Goal: Task Accomplishment & Management: Manage account settings

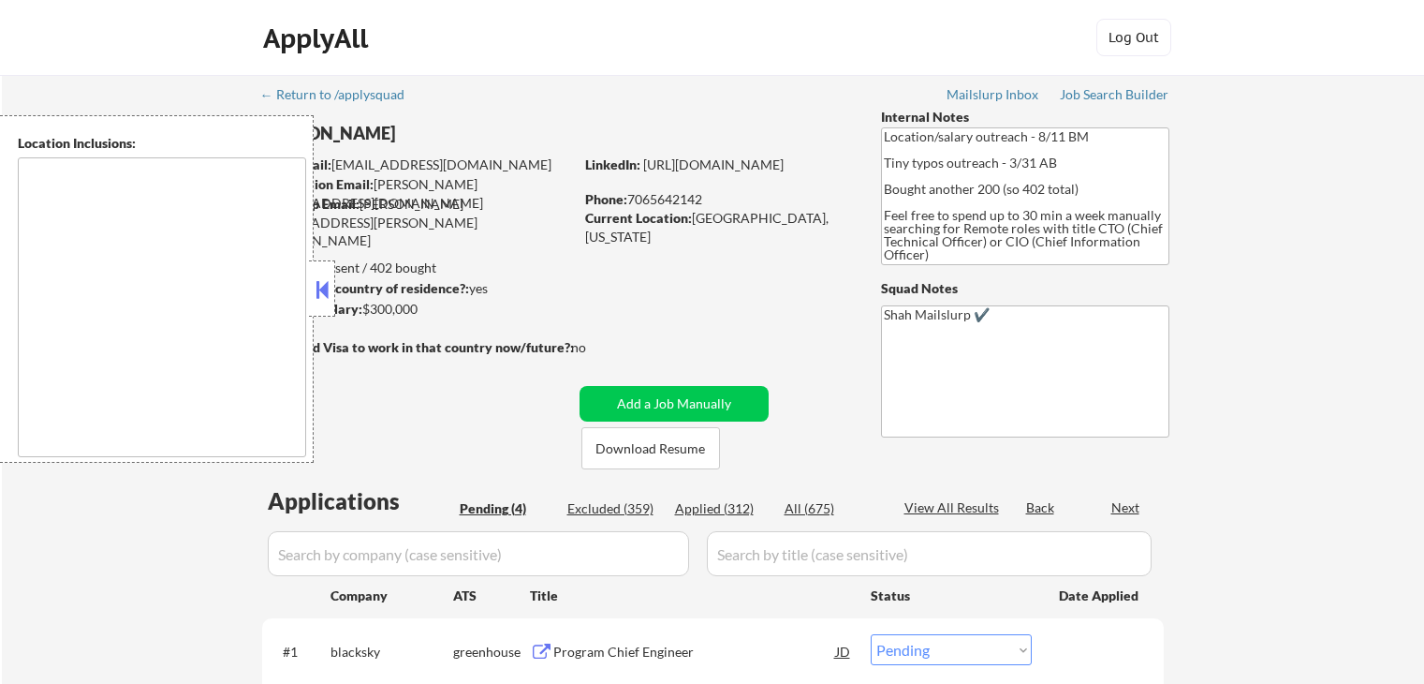
select select ""pending""
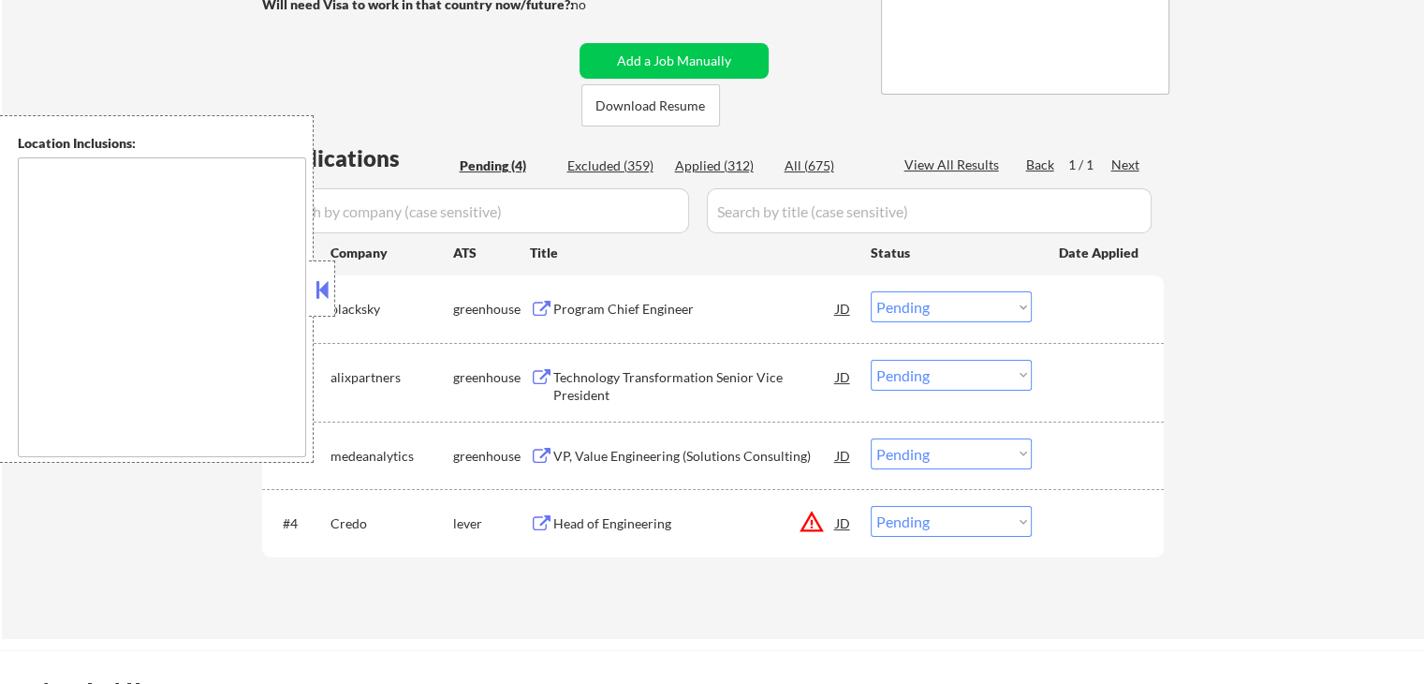
scroll to position [375, 0]
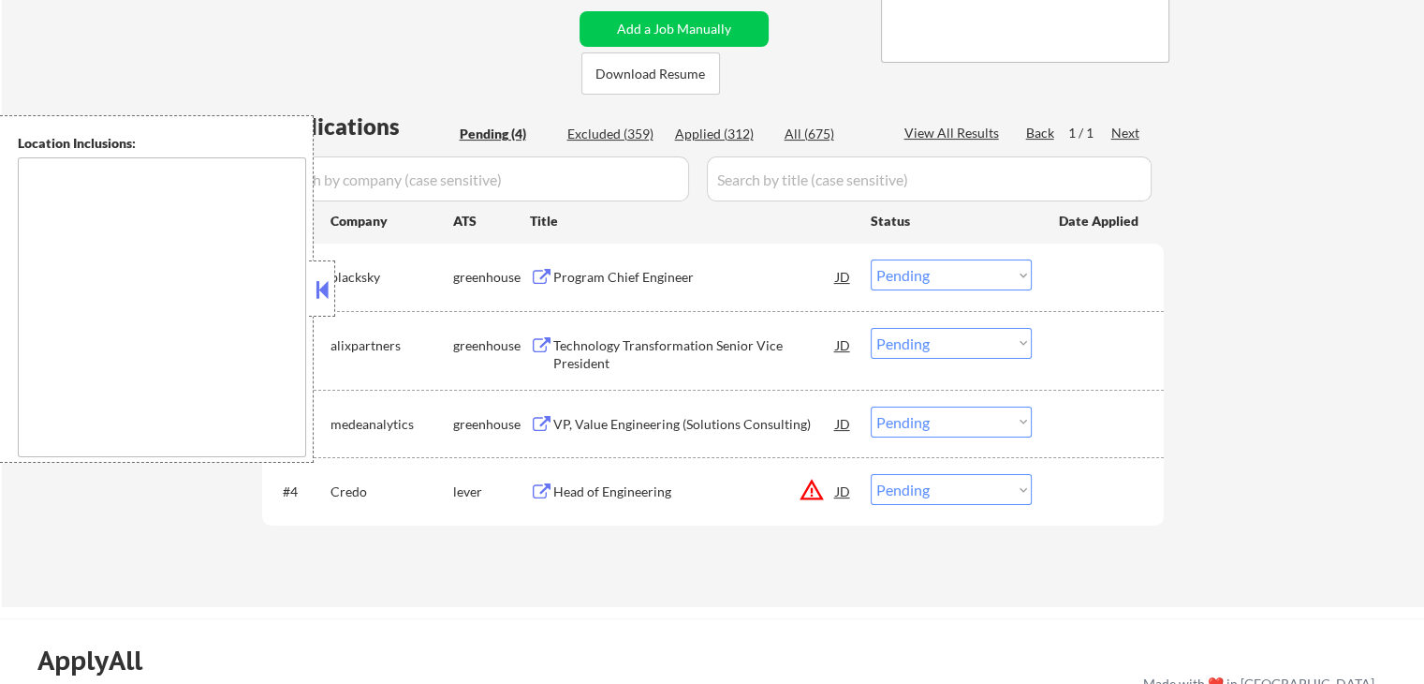
click at [626, 278] on div "Program Chief Engineer" at bounding box center [694, 277] width 283 height 19
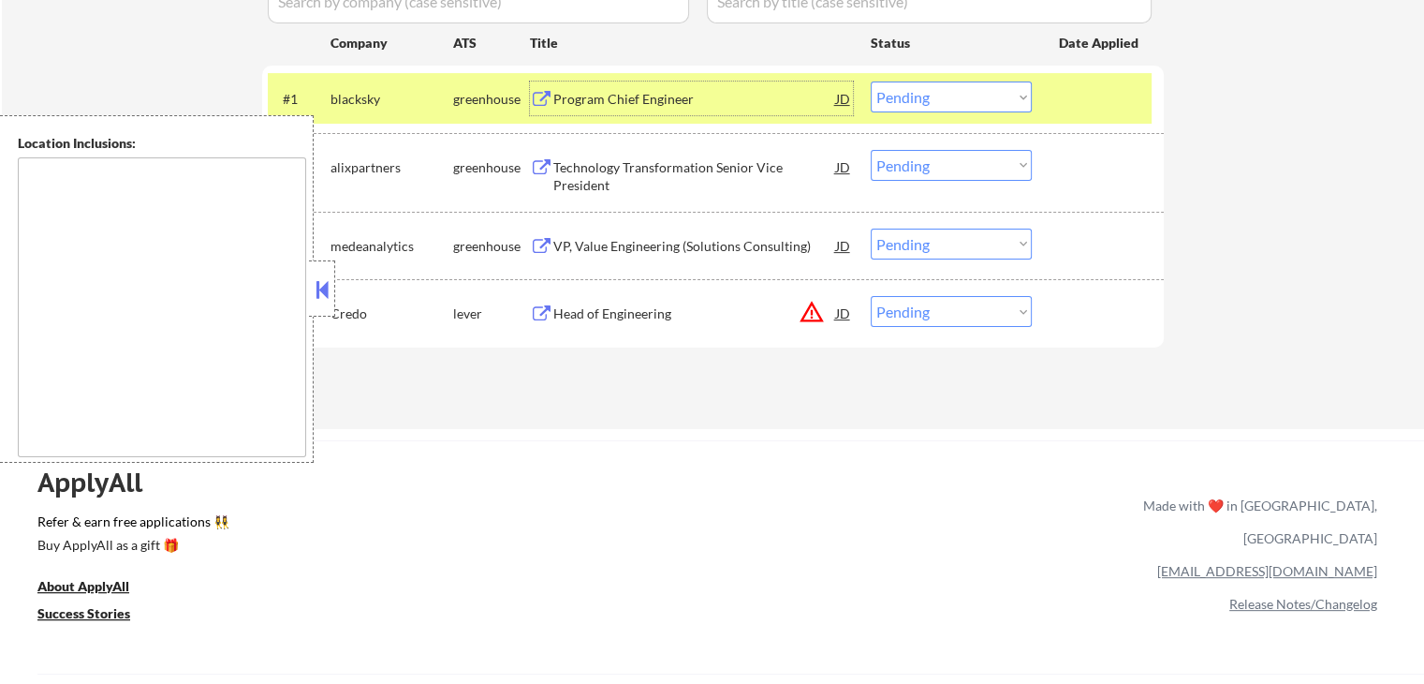
scroll to position [562, 0]
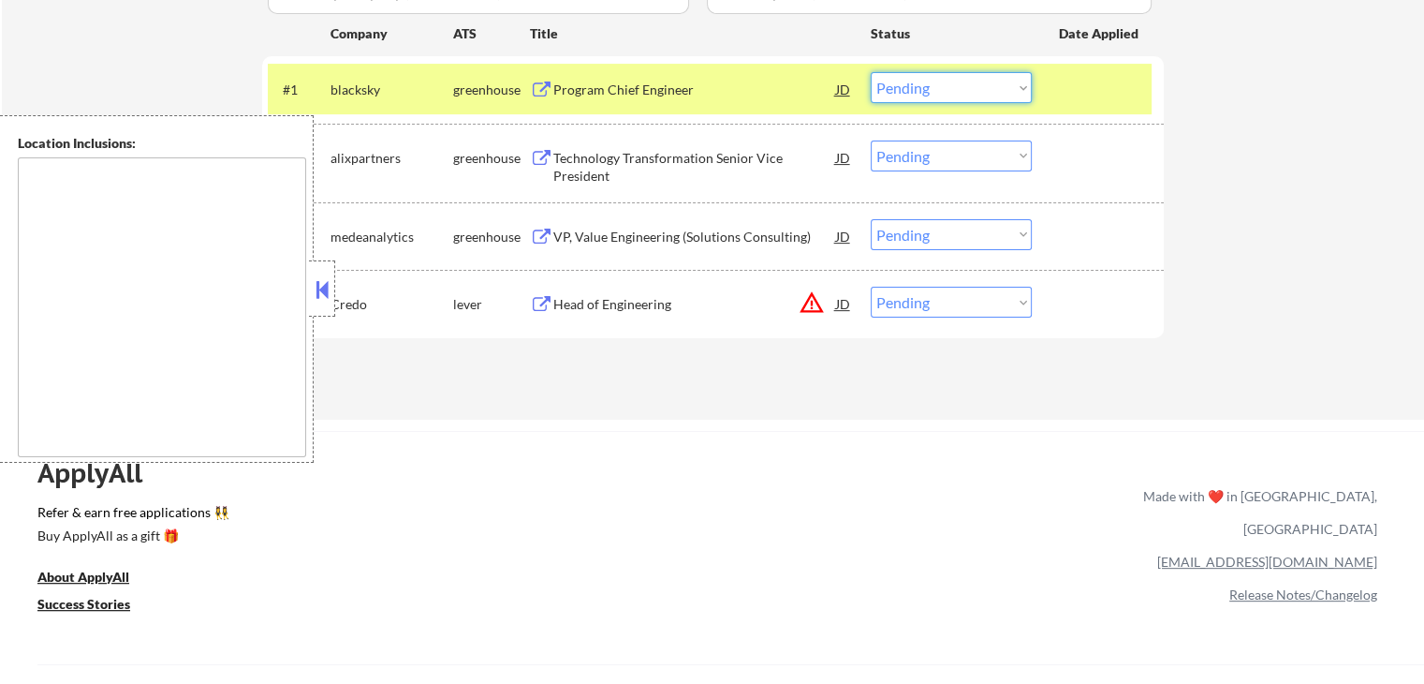
click at [955, 83] on select "Choose an option... Pending Applied Excluded (Questions) Excluded (Expired) Exc…" at bounding box center [951, 87] width 161 height 31
click at [871, 72] on select "Choose an option... Pending Applied Excluded (Questions) Excluded (Expired) Exc…" at bounding box center [951, 87] width 161 height 31
click at [575, 153] on div "Technology Transformation Senior Vice President" at bounding box center [694, 167] width 283 height 37
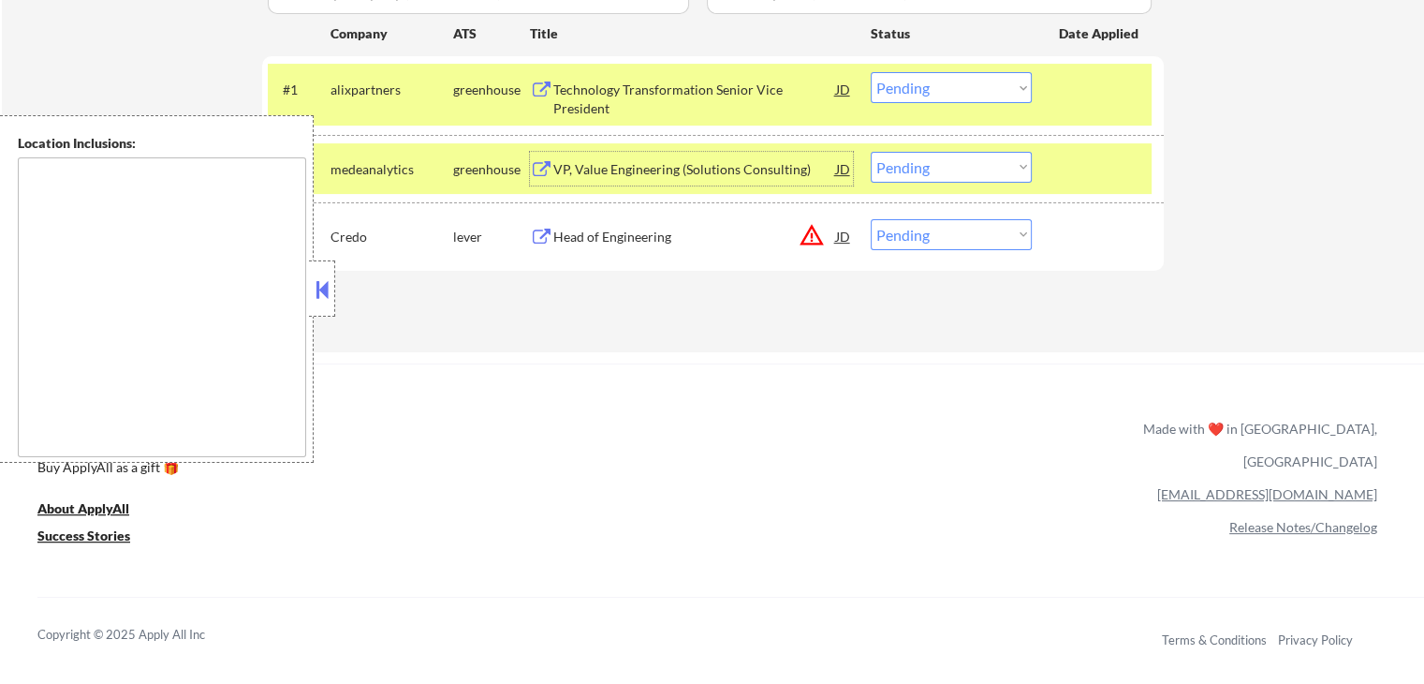
click at [607, 76] on div "Technology Transformation Senior Vice President" at bounding box center [694, 94] width 283 height 45
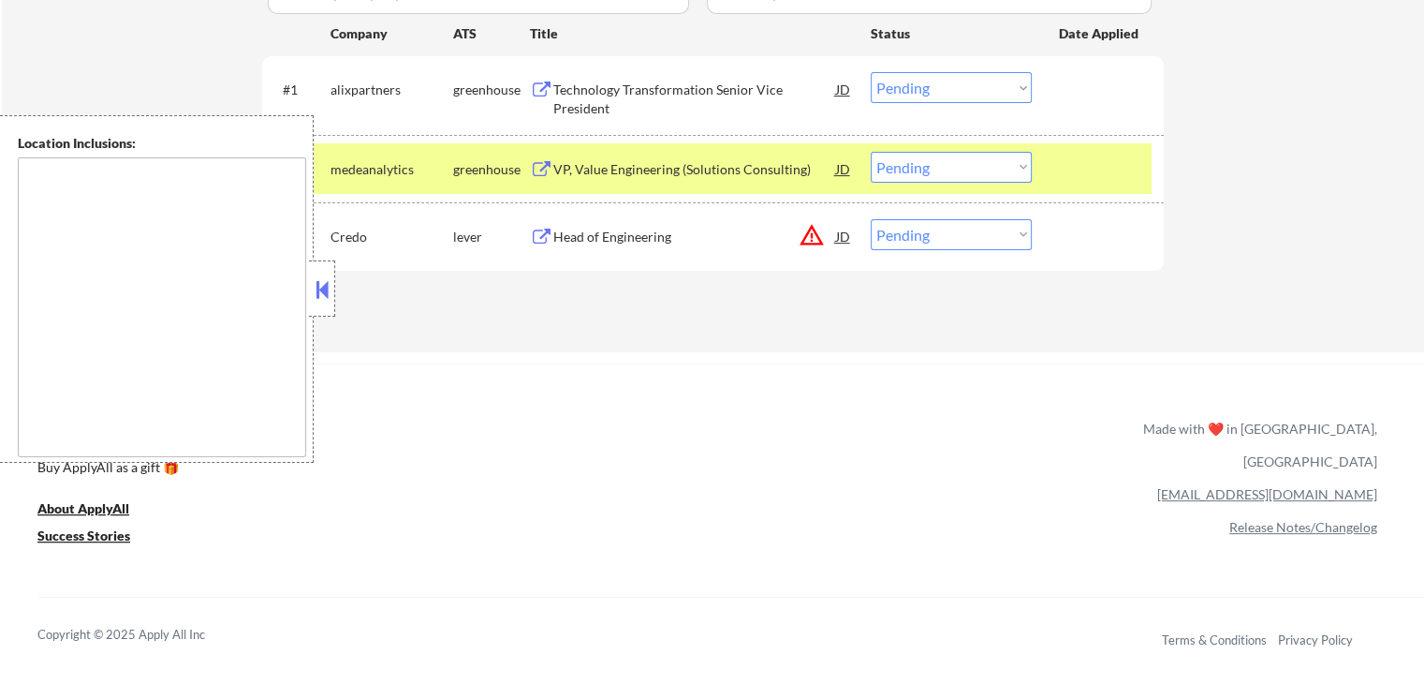
click at [611, 286] on div "Applications Pending (3) Excluded (360) Applied (312) All (675) View All Result…" at bounding box center [713, 119] width 902 height 392
drag, startPoint x: 942, startPoint y: 86, endPoint x: 948, endPoint y: 95, distance: 10.1
click at [942, 86] on select "Choose an option... Pending Applied Excluded (Questions) Excluded (Expired) Exc…" at bounding box center [951, 87] width 161 height 31
click at [871, 72] on select "Choose an option... Pending Applied Excluded (Questions) Excluded (Expired) Exc…" at bounding box center [951, 87] width 161 height 31
select select ""pending""
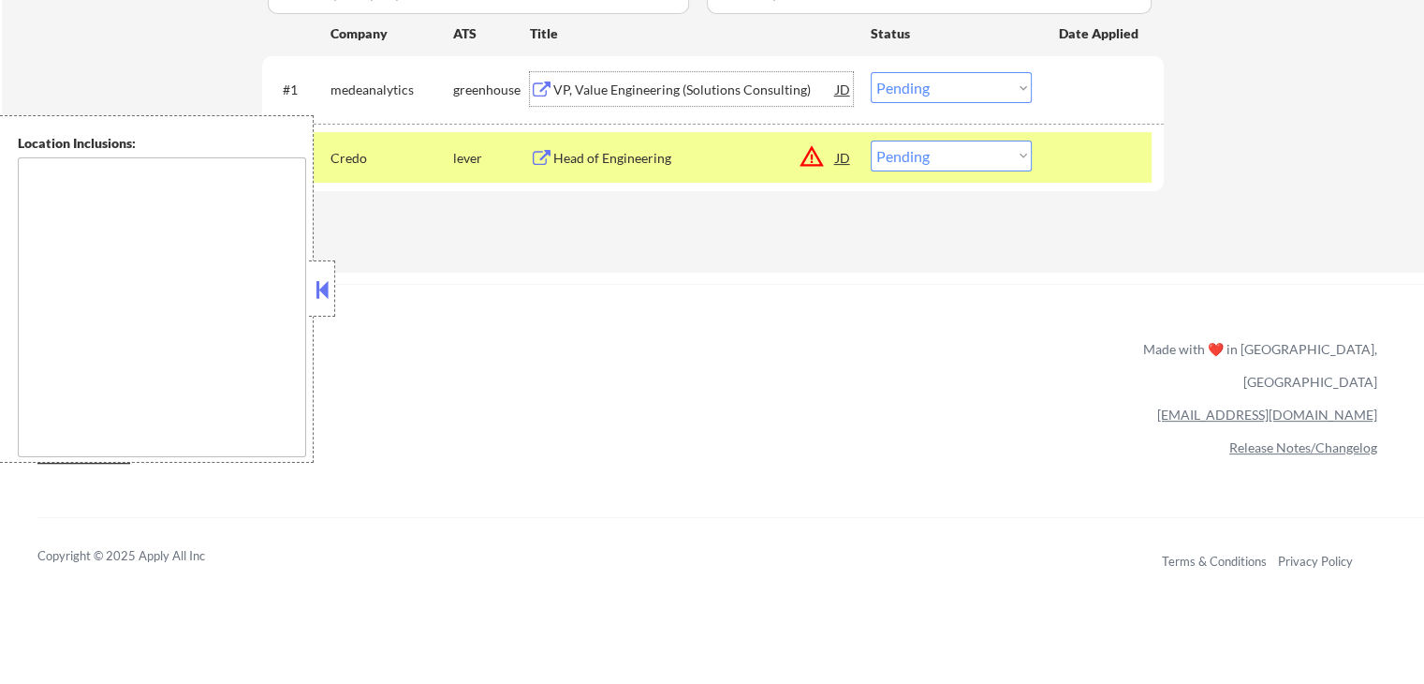
click at [606, 89] on div "VP, Value Engineering (Solutions Consulting)" at bounding box center [694, 90] width 283 height 19
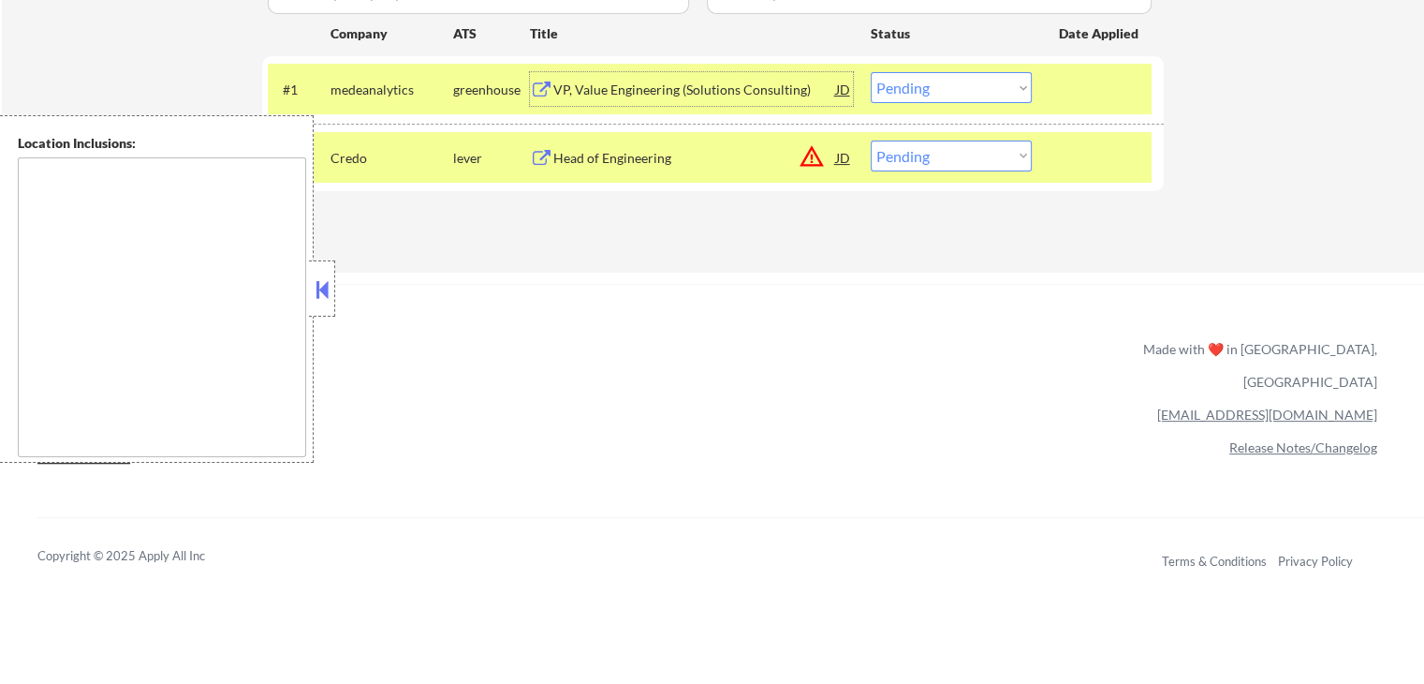
click at [632, 156] on div "Head of Engineering" at bounding box center [694, 158] width 283 height 19
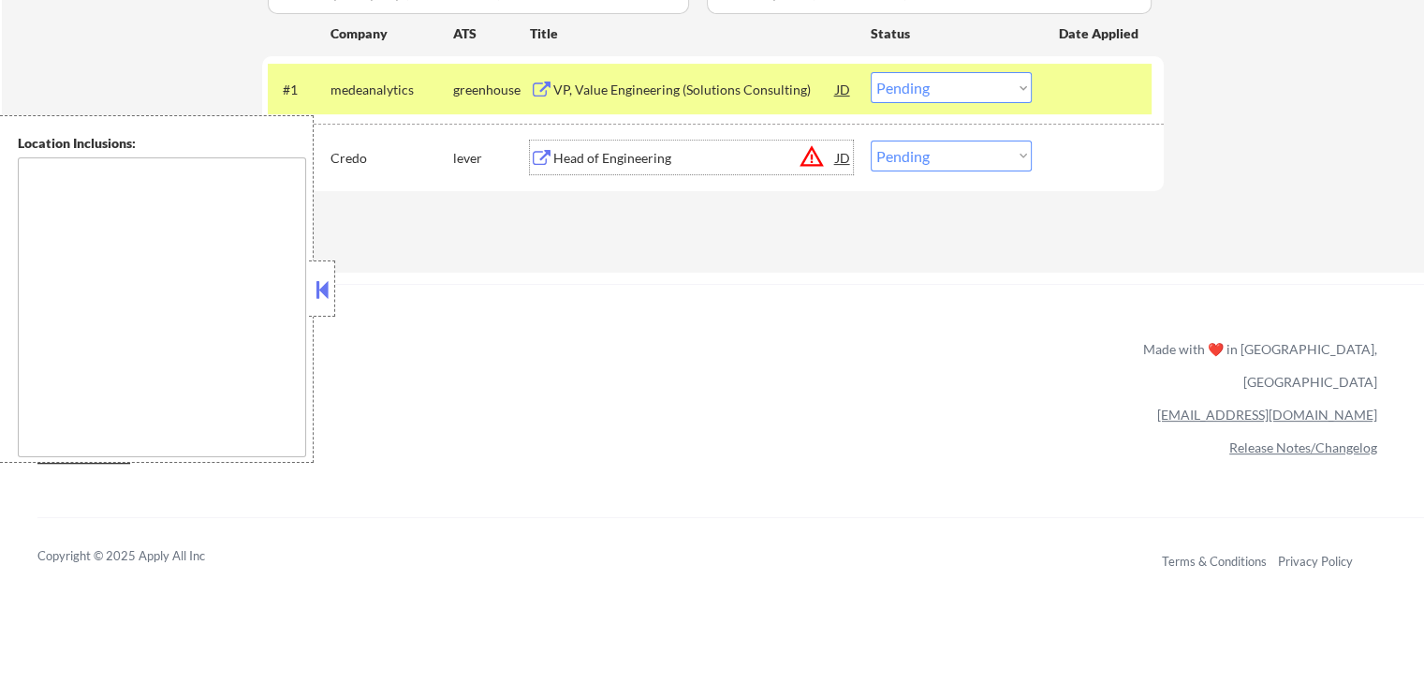
click at [913, 162] on select "Choose an option... Pending Applied Excluded (Questions) Excluded (Expired) Exc…" at bounding box center [951, 155] width 161 height 31
select select ""excluded__salary_""
click at [871, 140] on select "Choose an option... Pending Applied Excluded (Questions) Excluded (Expired) Exc…" at bounding box center [951, 155] width 161 height 31
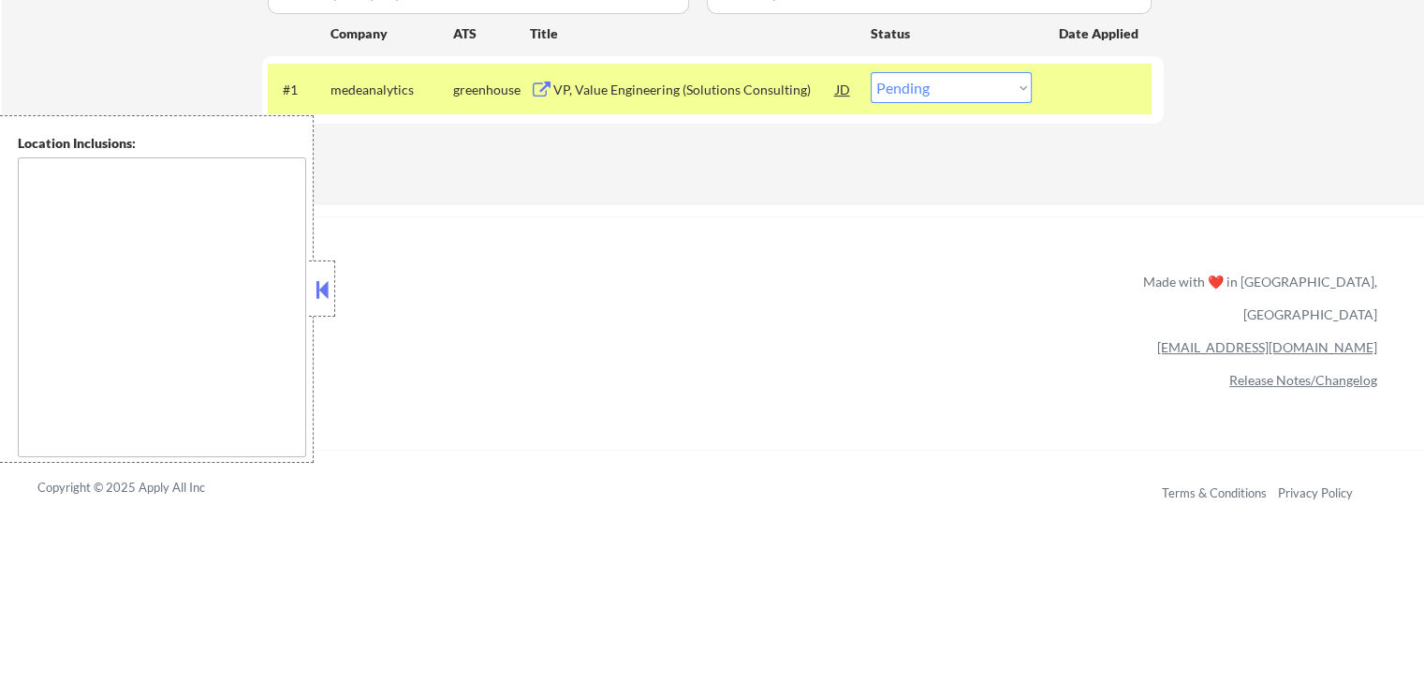
click at [961, 87] on select "Choose an option... Pending Applied Excluded (Questions) Excluded (Expired) Exc…" at bounding box center [951, 87] width 161 height 31
select select ""excluded__salary_""
click at [871, 72] on select "Choose an option... Pending Applied Excluded (Questions) Excluded (Expired) Exc…" at bounding box center [951, 87] width 161 height 31
click at [817, 248] on div "ApplyAll Refer & earn free applications 👯‍♀️ Buy ApplyAll as a gift 🎁 About App…" at bounding box center [712, 377] width 1424 height 297
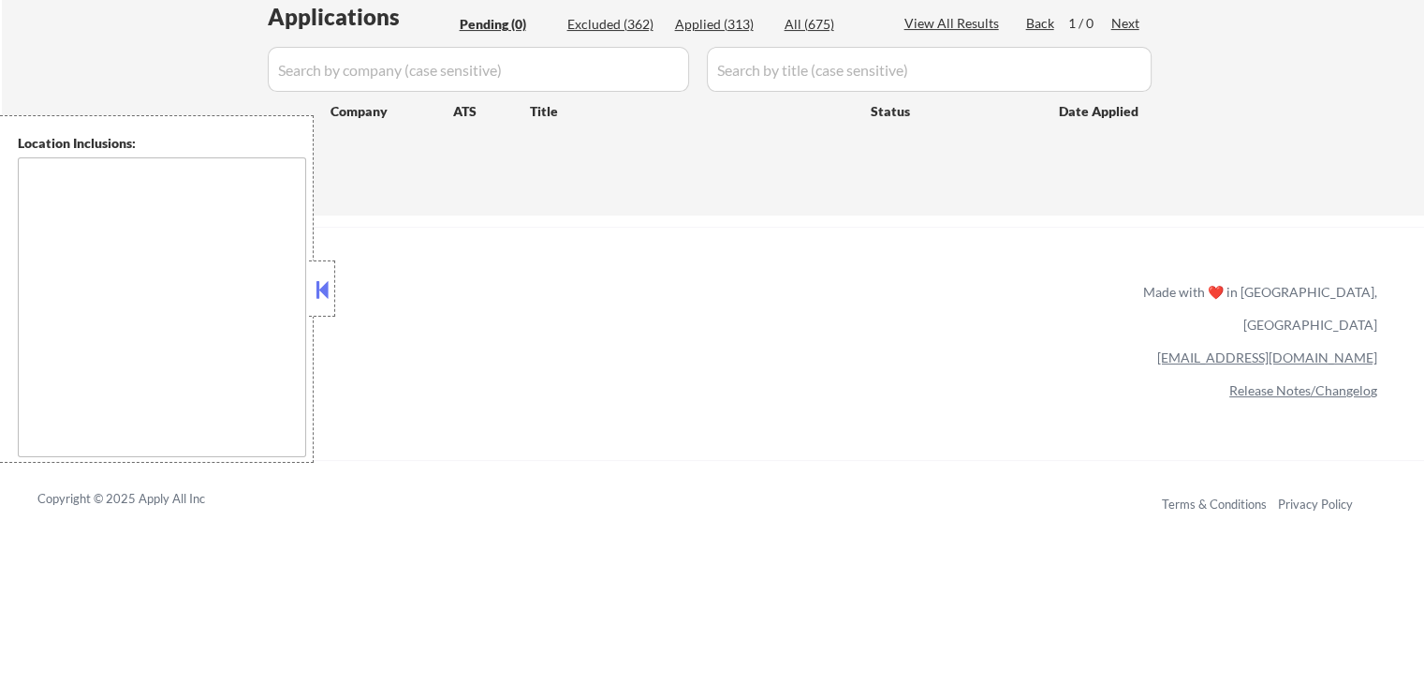
scroll to position [375, 0]
